Goal: Navigation & Orientation: Find specific page/section

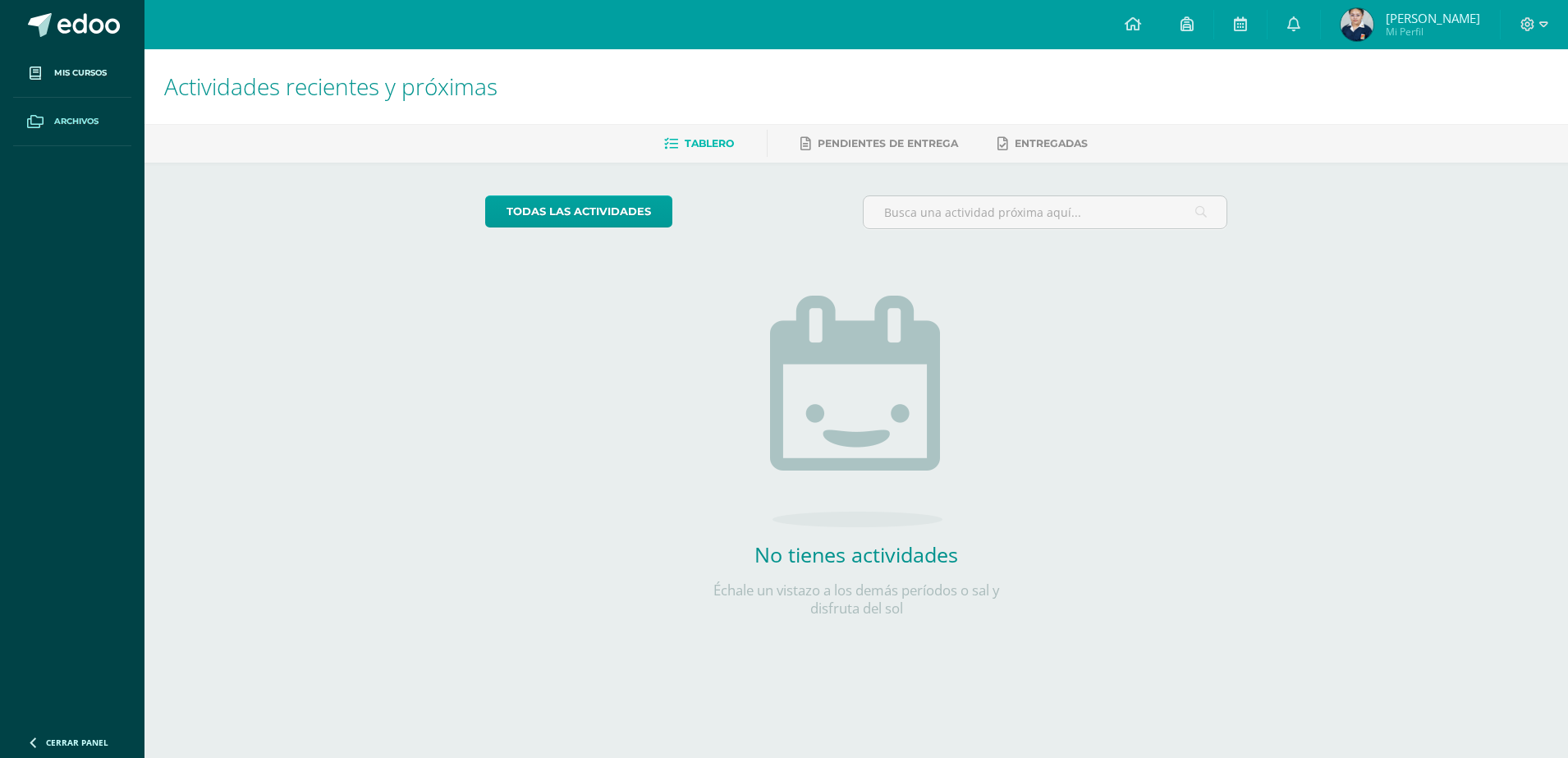
click at [79, 115] on span "Archivos" at bounding box center [76, 122] width 44 height 13
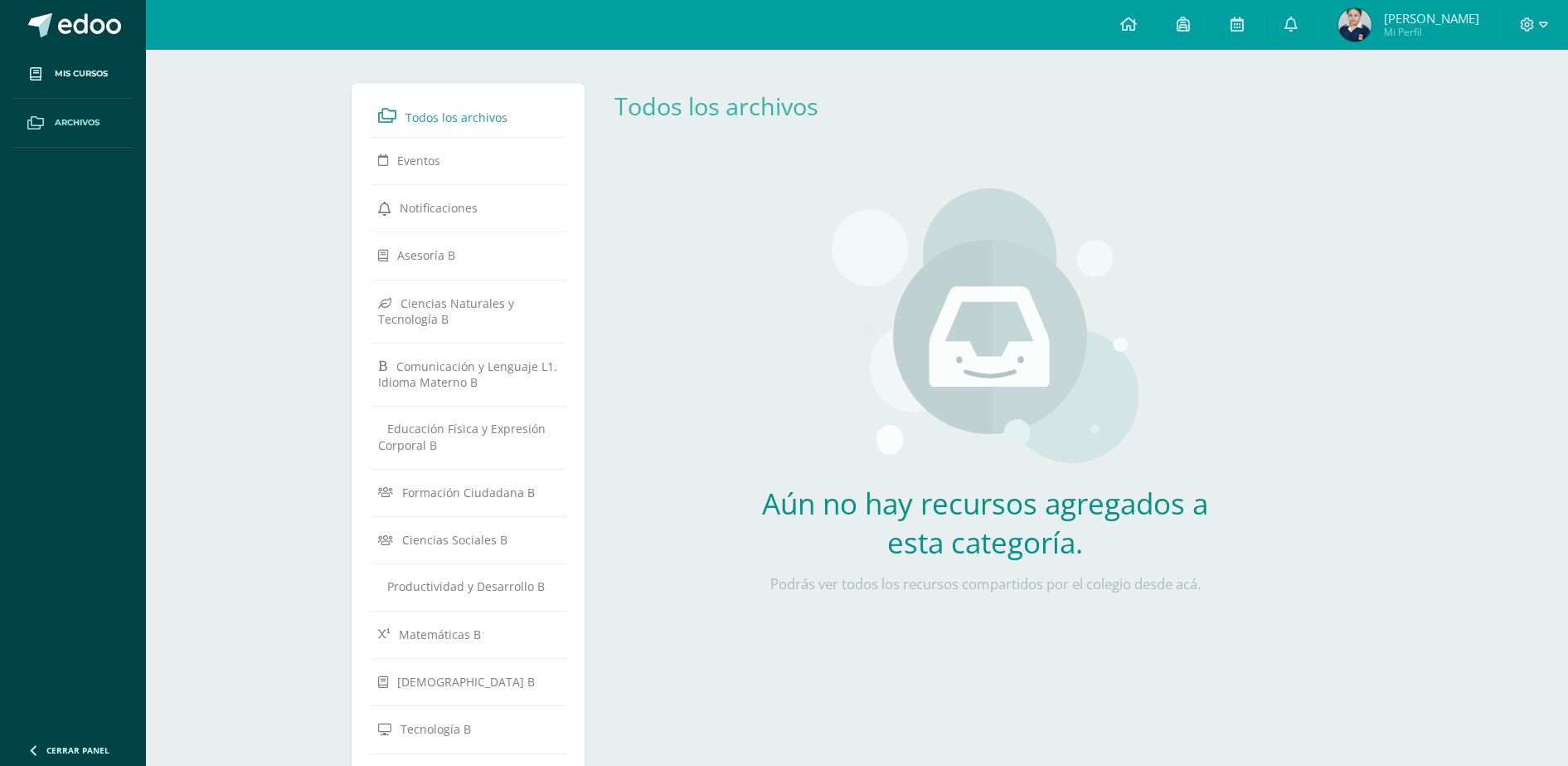
click at [449, 112] on span "Todos los archivos" at bounding box center [456, 117] width 102 height 16
click at [419, 162] on span "Eventos" at bounding box center [418, 160] width 43 height 16
drag, startPoint x: 0, startPoint y: 0, endPoint x: 465, endPoint y: 202, distance: 507.0
click at [465, 208] on span "Notificaciones" at bounding box center [439, 207] width 78 height 16
click at [1372, 24] on img at bounding box center [1356, 25] width 33 height 33
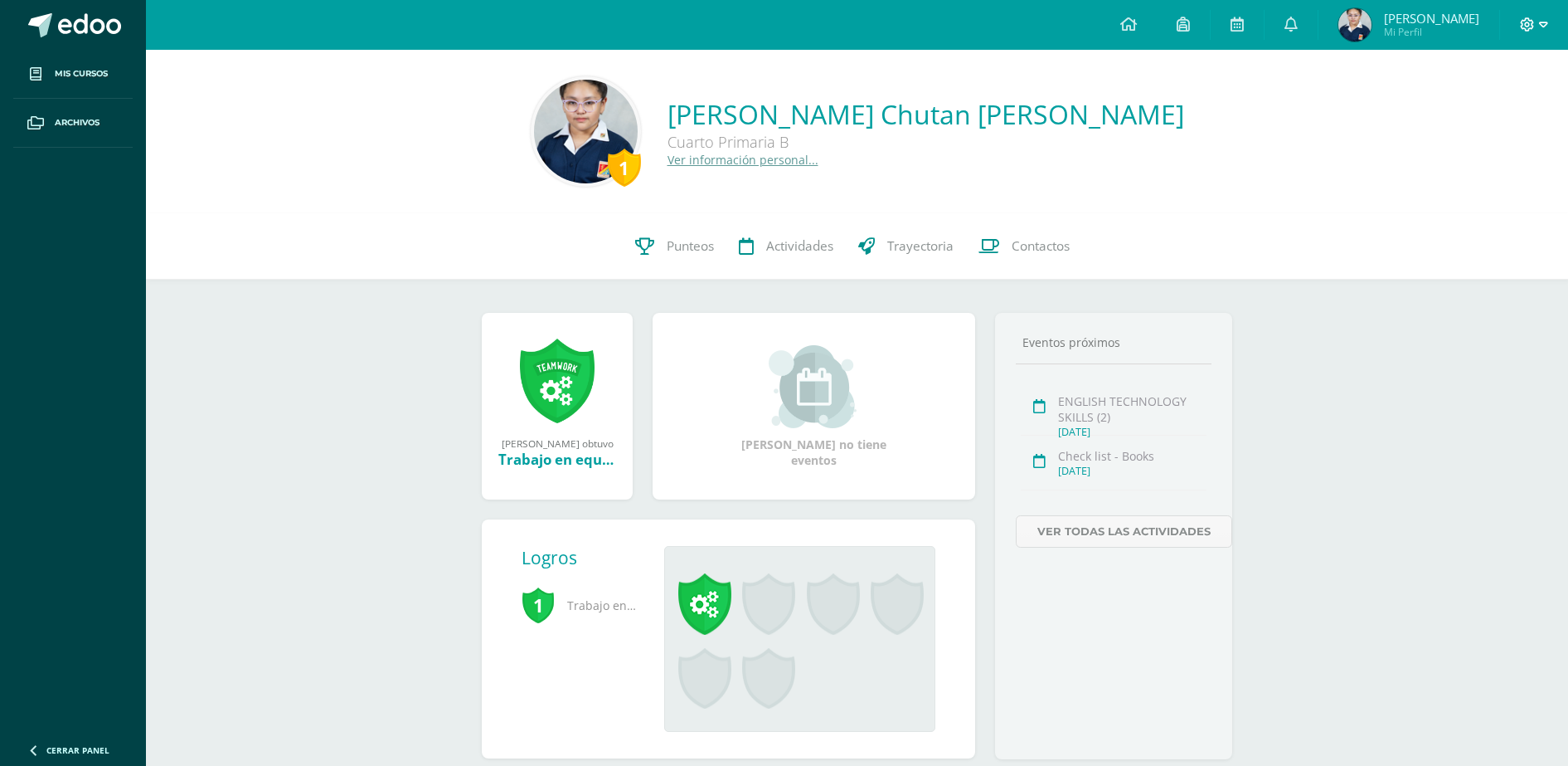
click at [1543, 24] on icon at bounding box center [1544, 25] width 9 height 15
click at [1386, 167] on div "1 María José Chutan Andrade Cuarto Primaria B Ver información personal..." at bounding box center [857, 131] width 1396 height 110
click at [84, 21] on span at bounding box center [90, 25] width 63 height 25
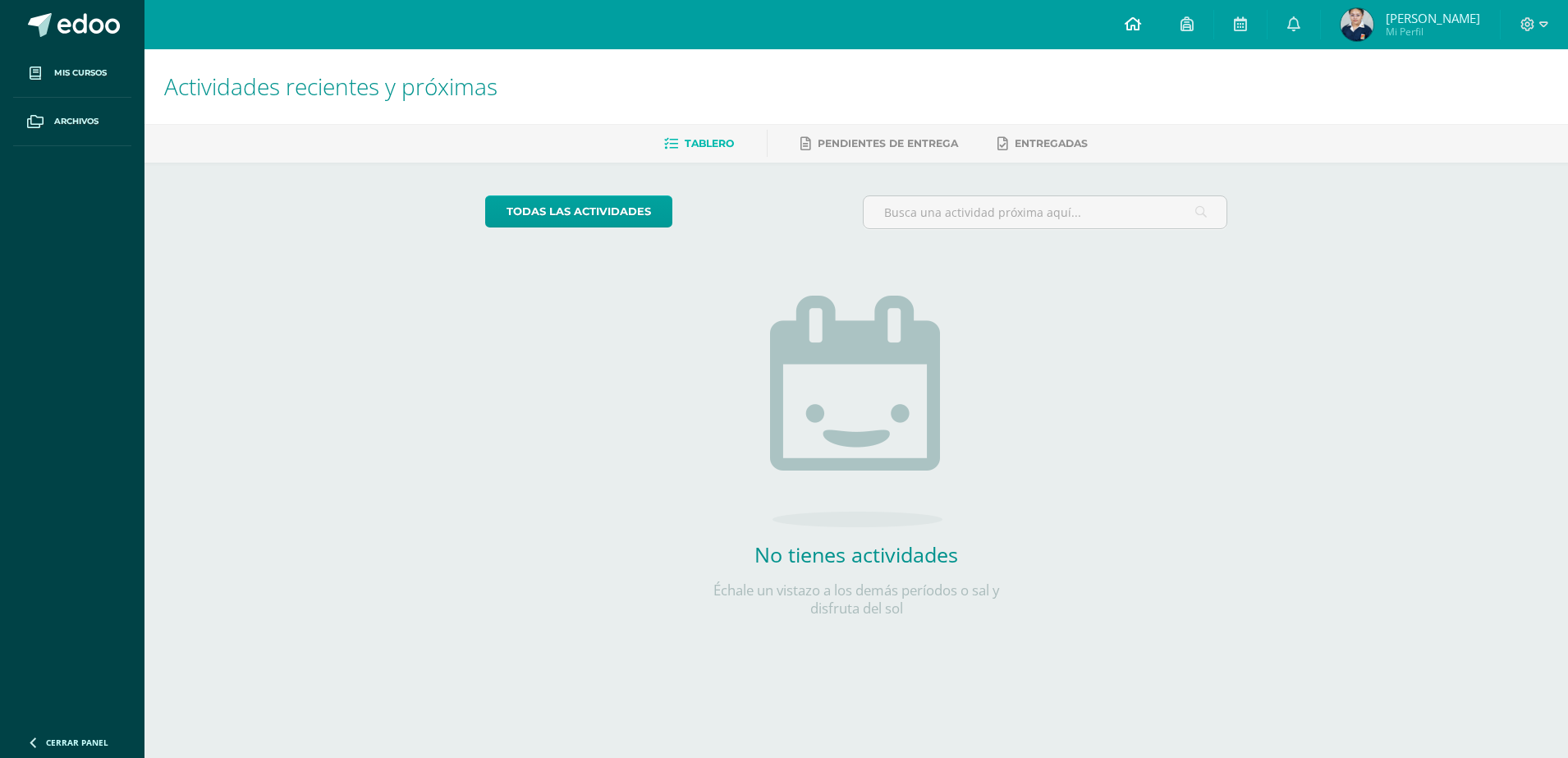
drag, startPoint x: 1164, startPoint y: 23, endPoint x: 1170, endPoint y: 28, distance: 7.8
click at [1141, 23] on icon at bounding box center [1133, 24] width 16 height 15
click at [697, 144] on span "Tablero" at bounding box center [709, 143] width 49 height 12
click at [1374, 23] on img at bounding box center [1358, 25] width 33 height 33
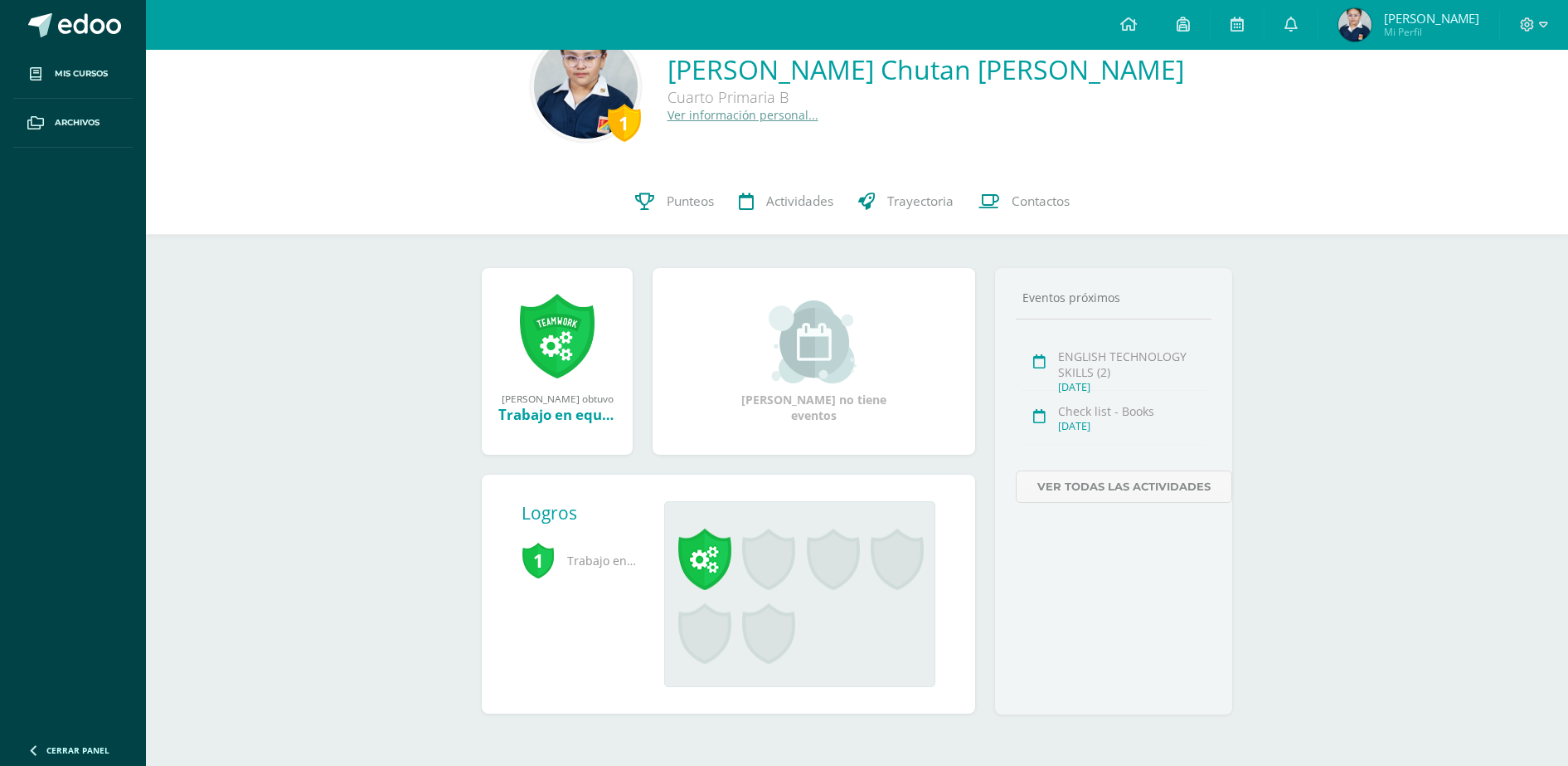
scroll to position [46, 0]
click at [1187, 477] on link "Ver todas las actividades" at bounding box center [1124, 484] width 216 height 32
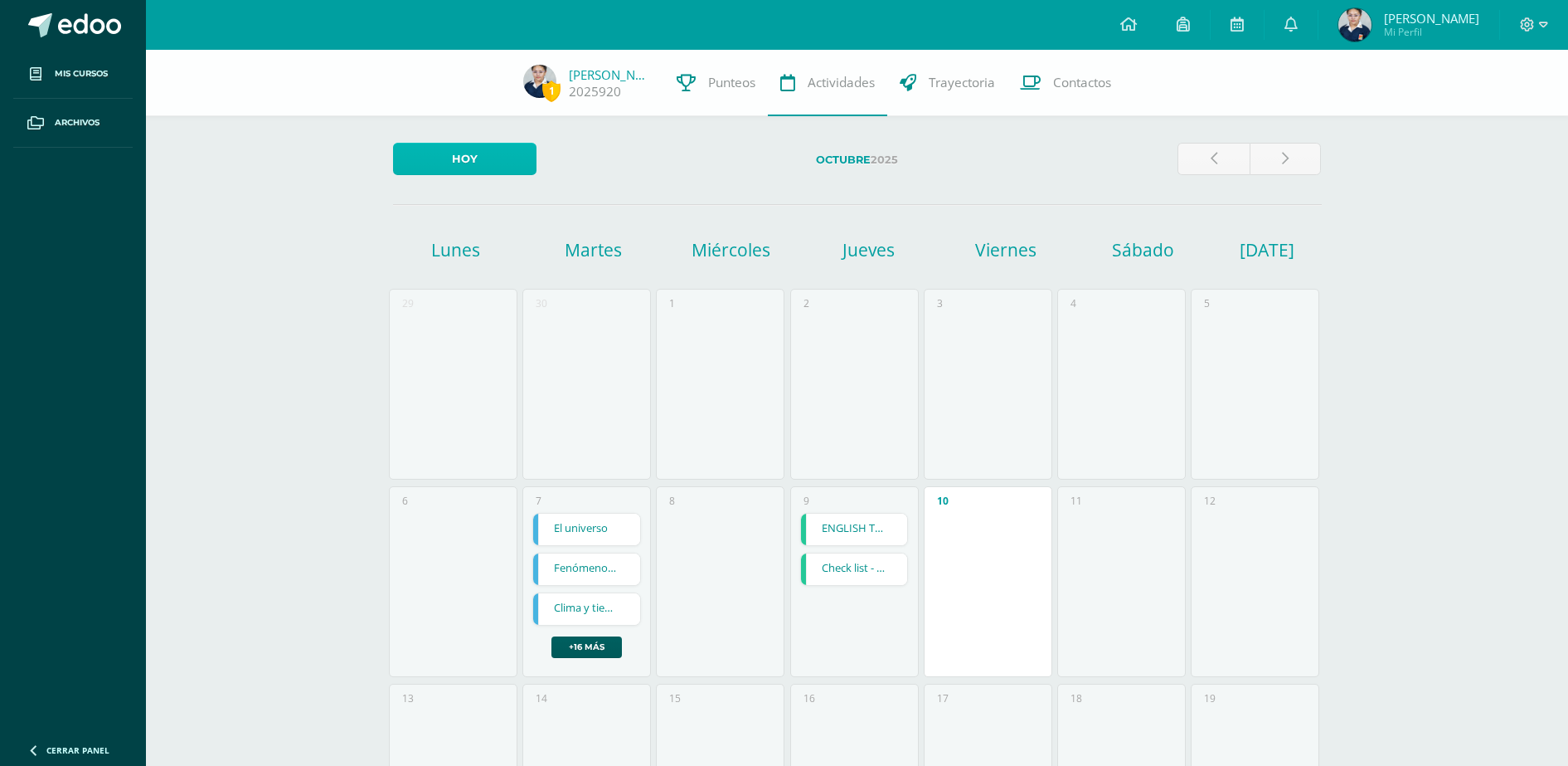
click at [495, 157] on link "Hoy" at bounding box center [464, 158] width 143 height 32
click at [1445, 25] on span "Mi Perfil" at bounding box center [1431, 31] width 95 height 14
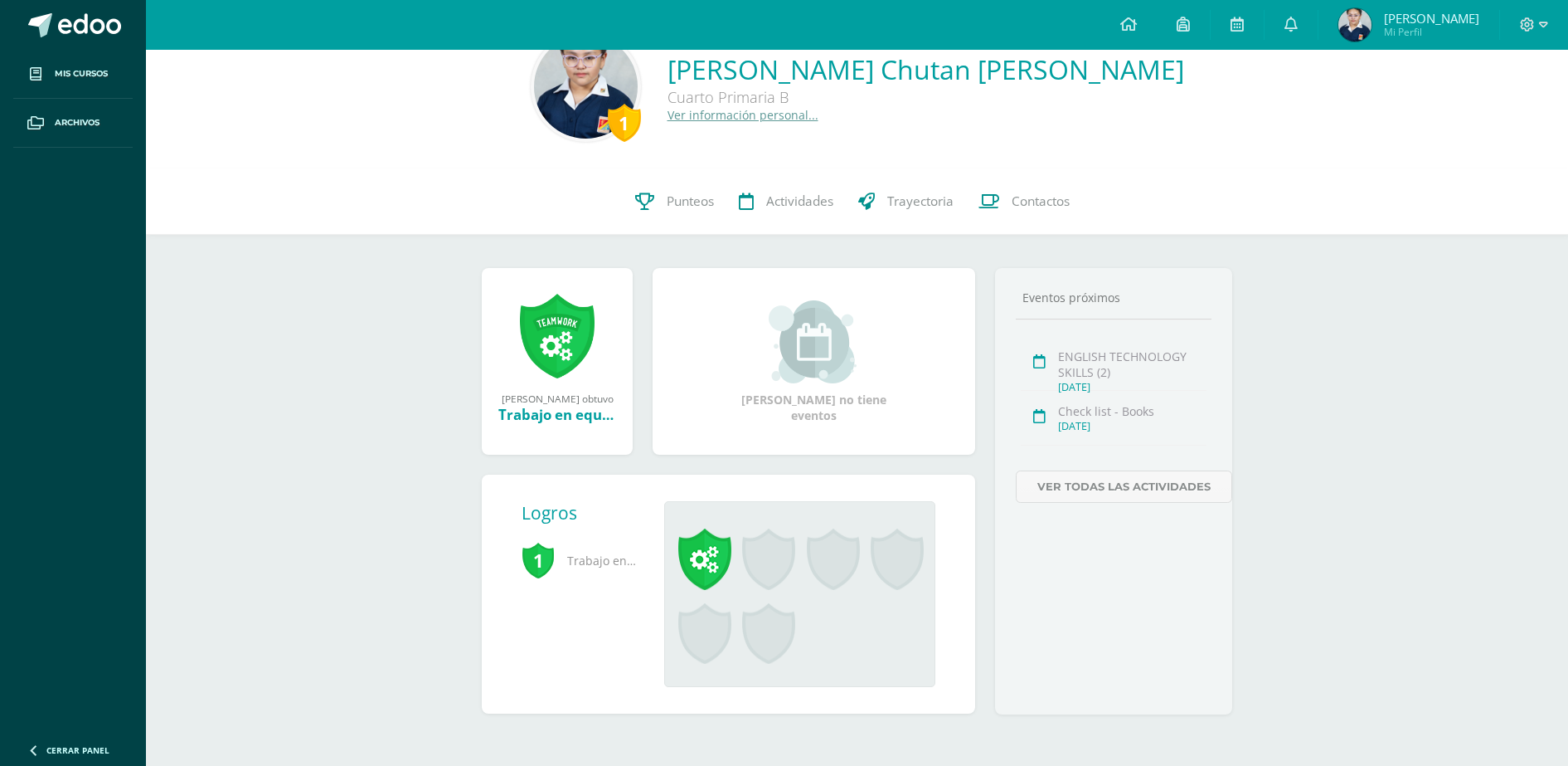
scroll to position [46, 0]
